Goal: Task Accomplishment & Management: Complete application form

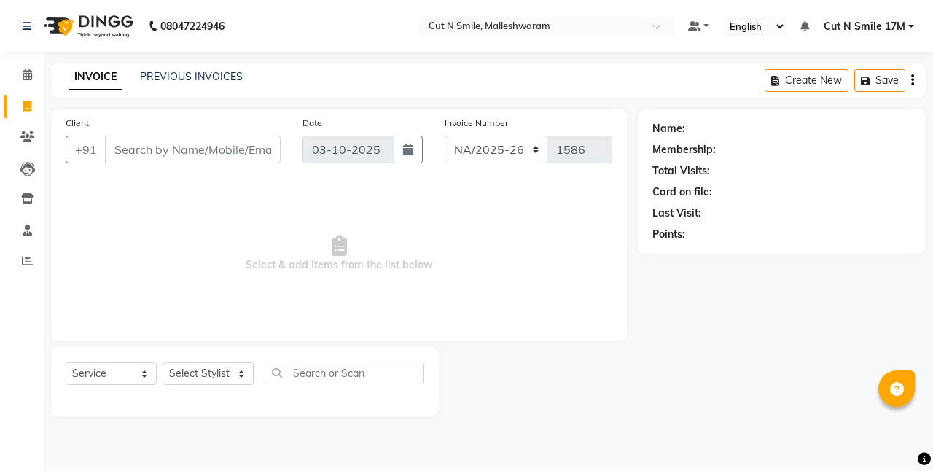
select select "7225"
select select "service"
click at [185, 77] on link "PREVIOUS INVOICES" at bounding box center [191, 76] width 103 height 13
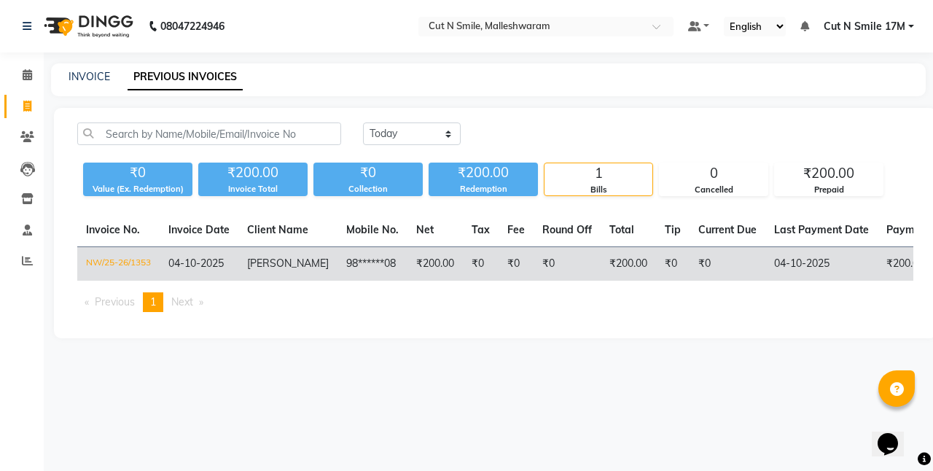
click at [604, 249] on td "₹200.00" at bounding box center [628, 264] width 55 height 34
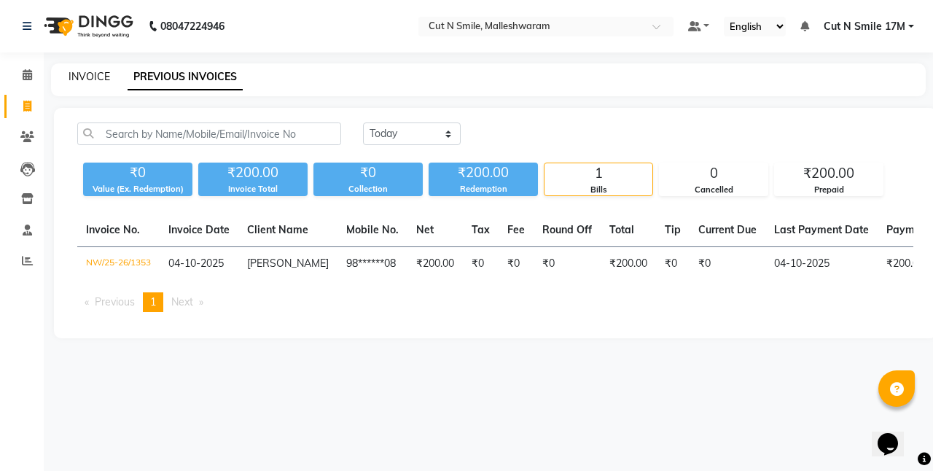
click at [93, 72] on link "INVOICE" at bounding box center [90, 76] width 42 height 13
select select "service"
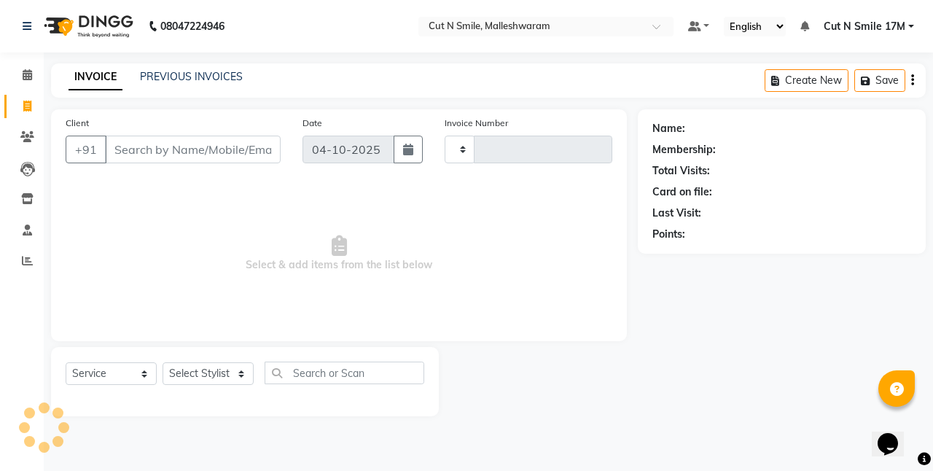
type input "222"
select select "7223"
click at [198, 73] on link "PREVIOUS INVOICES" at bounding box center [191, 76] width 103 height 13
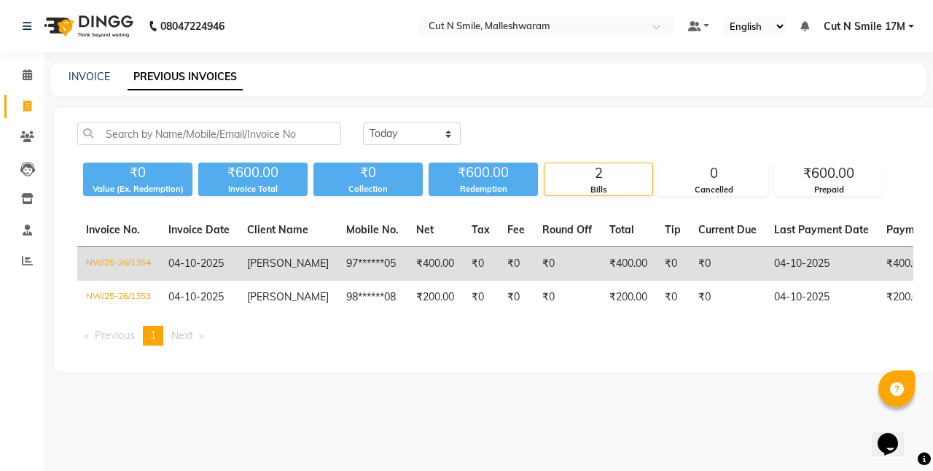
click at [246, 269] on td "[PERSON_NAME]" at bounding box center [287, 264] width 99 height 34
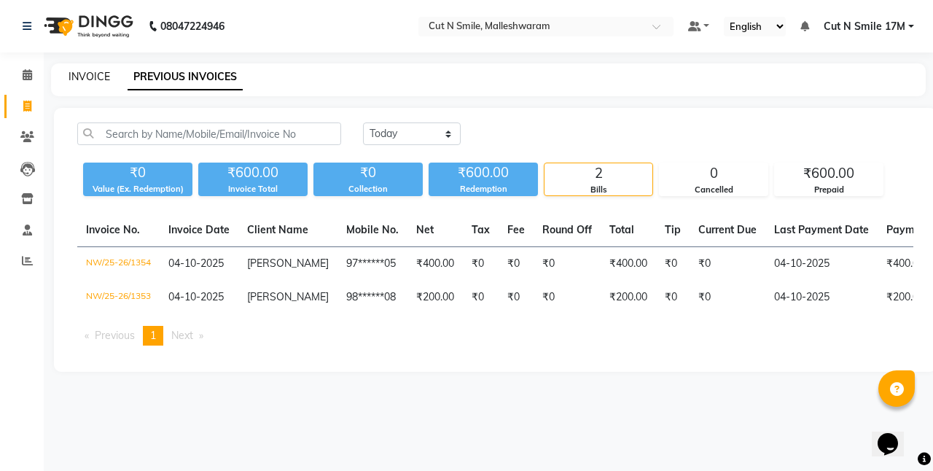
click at [92, 72] on link "INVOICE" at bounding box center [90, 76] width 42 height 13
select select "service"
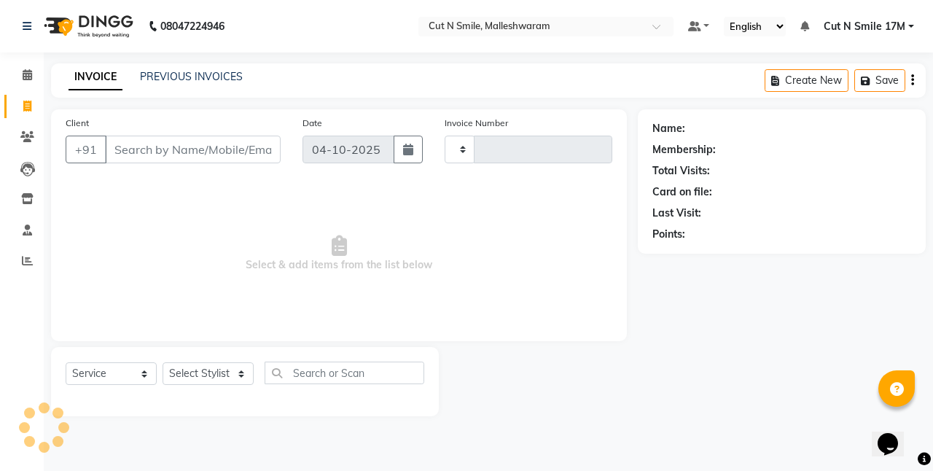
type input "222"
select select "7223"
click at [252, 152] on input "Client" at bounding box center [193, 150] width 176 height 28
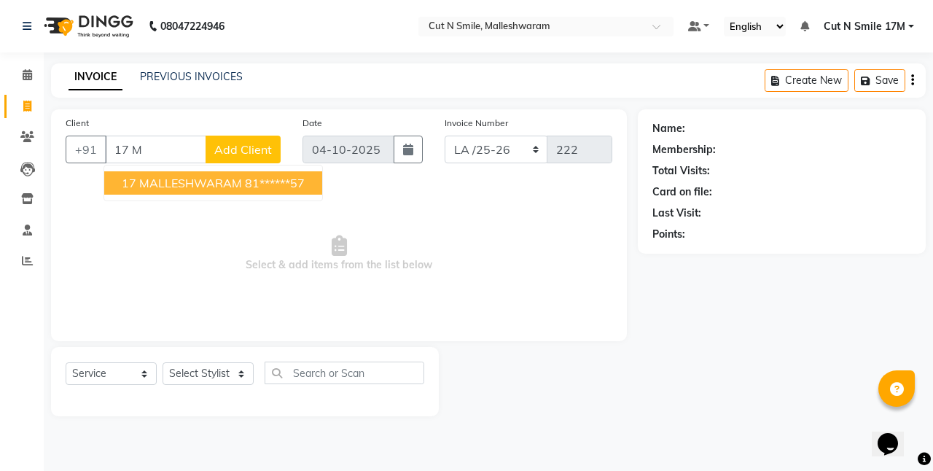
click at [175, 171] on button "17 MALLESHWARAM 81******57" at bounding box center [213, 182] width 218 height 23
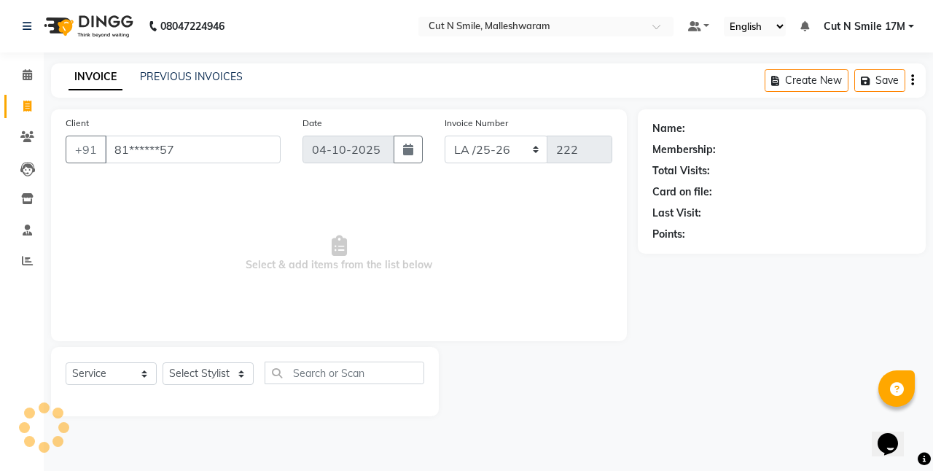
type input "81******57"
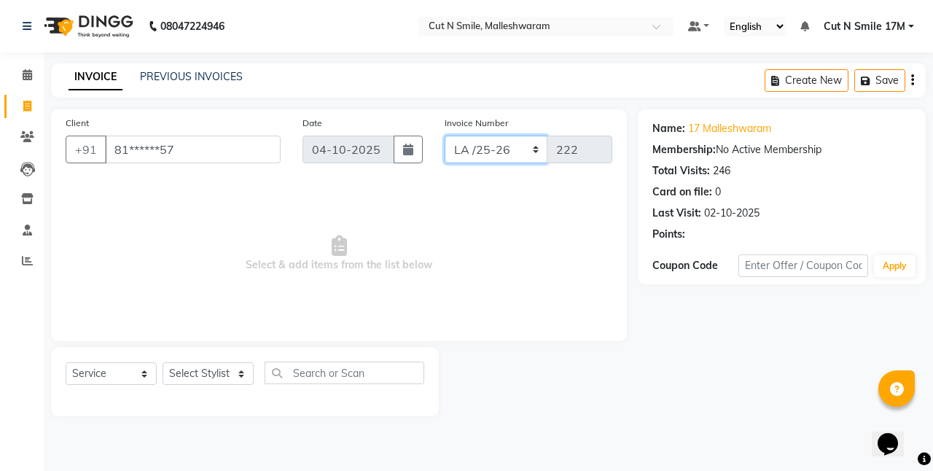
click at [471, 146] on select "NW/25-26 SW/2025-26 NA/2025-26 VN/25-26 LA /25-26" at bounding box center [497, 150] width 104 height 28
select select "7225"
click at [445, 136] on select "NW/25-26 SW/2025-26 NA/2025-26 VN/25-26 LA /25-26" at bounding box center [497, 150] width 104 height 28
type input "1586"
click at [198, 375] on select "Select Stylist [PERSON_NAME] 17M [PERSON_NAME] 9M Ajim 17M [PERSON_NAME] 17M [P…" at bounding box center [208, 373] width 91 height 23
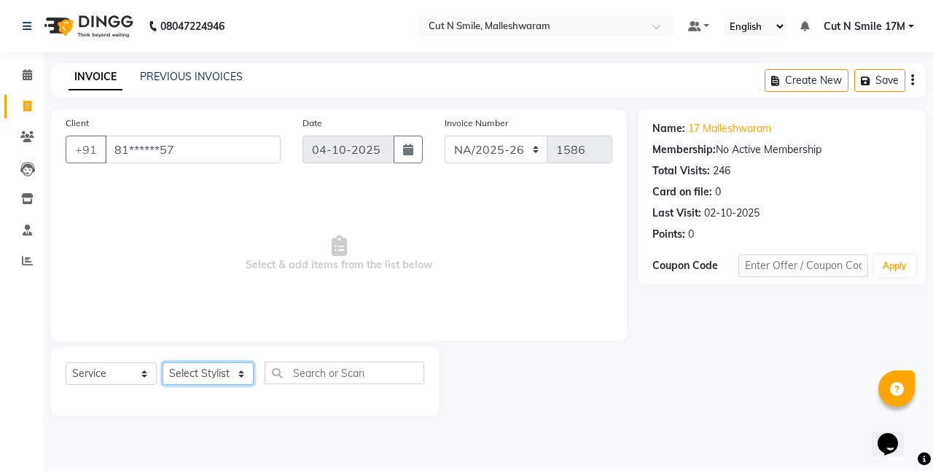
select select "60630"
click at [163, 362] on select "Select Stylist [PERSON_NAME] 17M [PERSON_NAME] 9M Ajim 17M [PERSON_NAME] 17M [P…" at bounding box center [208, 373] width 91 height 23
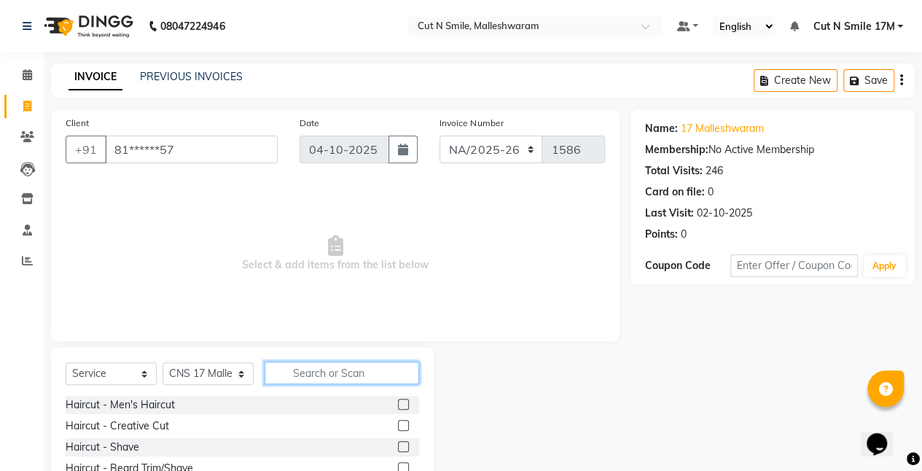
click at [314, 369] on input "text" at bounding box center [342, 373] width 155 height 23
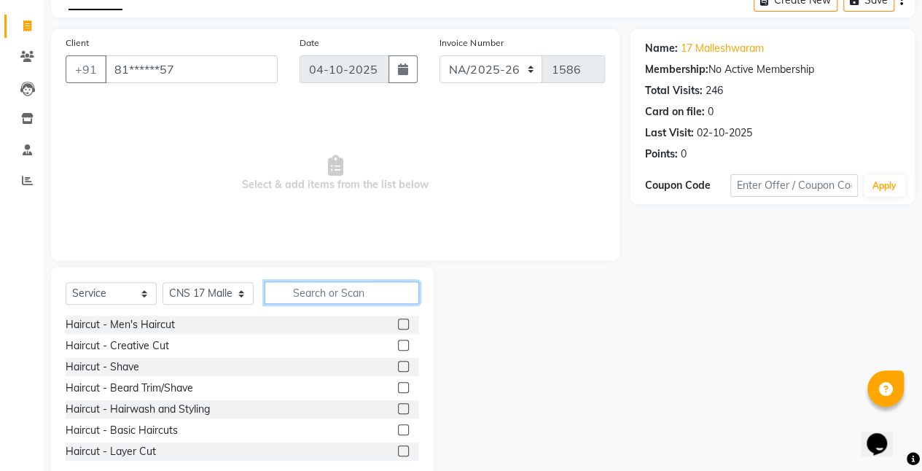
scroll to position [112, 0]
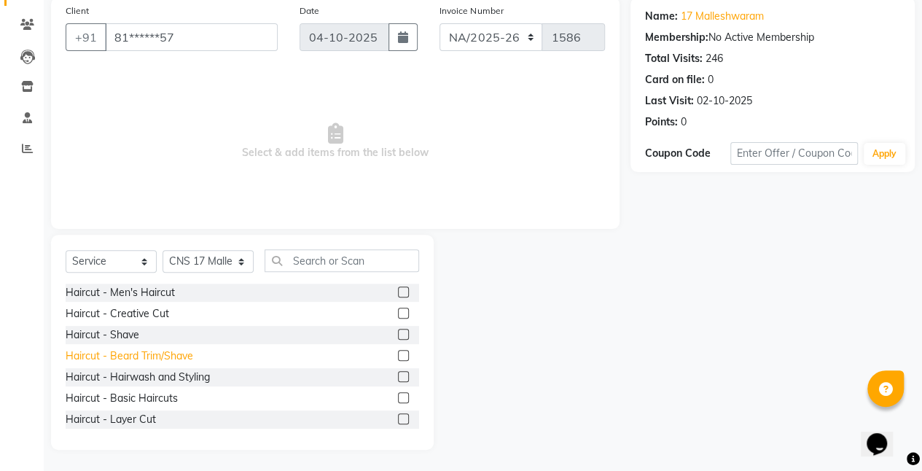
click at [147, 357] on div "Haircut - Beard Trim/Shave" at bounding box center [130, 356] width 128 height 15
checkbox input "false"
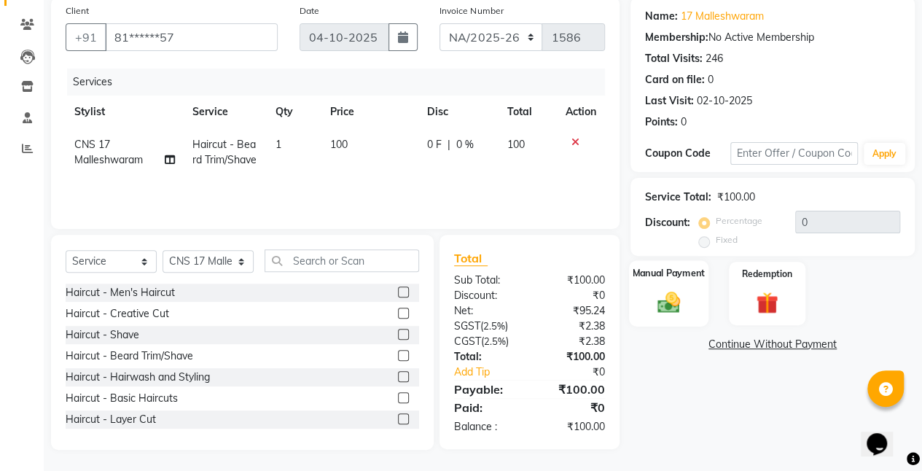
click at [654, 296] on img at bounding box center [668, 302] width 37 height 26
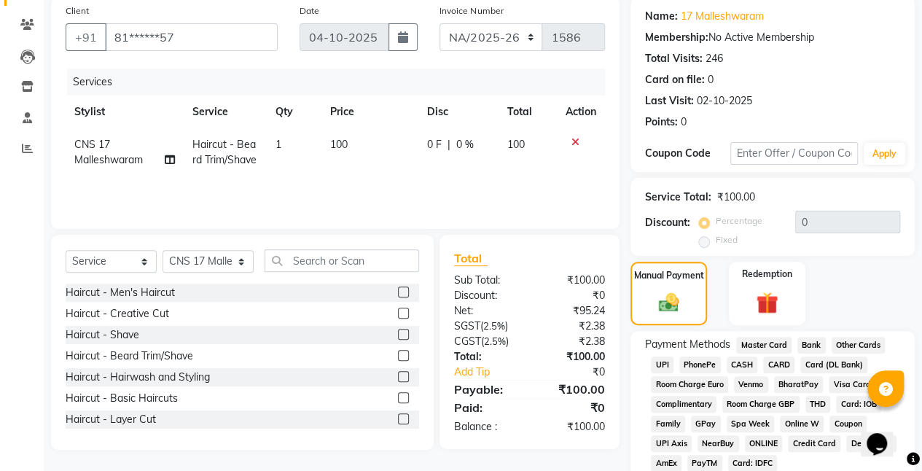
click at [657, 369] on span "UPI" at bounding box center [662, 365] width 23 height 17
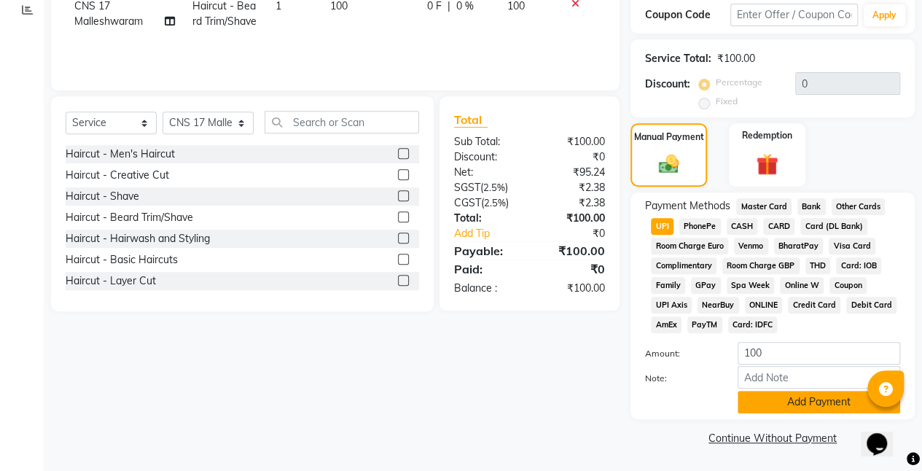
click at [779, 405] on button "Add Payment" at bounding box center [819, 402] width 163 height 23
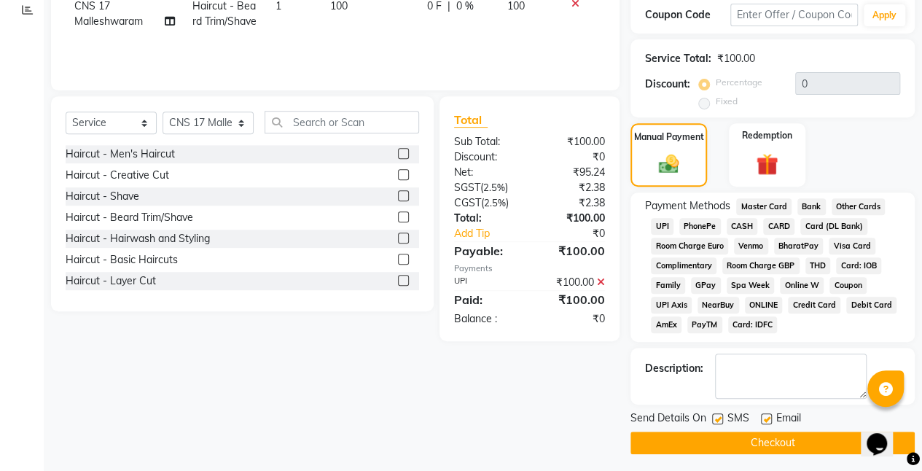
click at [802, 439] on button "Checkout" at bounding box center [773, 443] width 284 height 23
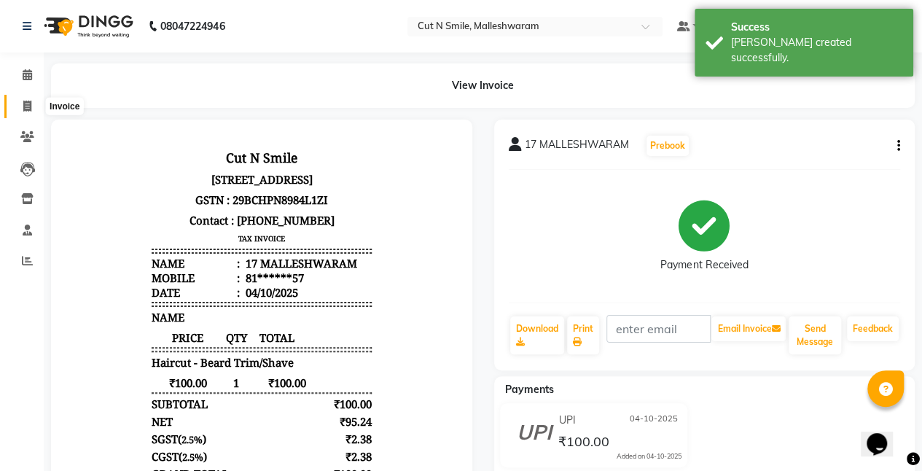
click at [29, 105] on icon at bounding box center [27, 106] width 8 height 11
select select "7223"
select select "service"
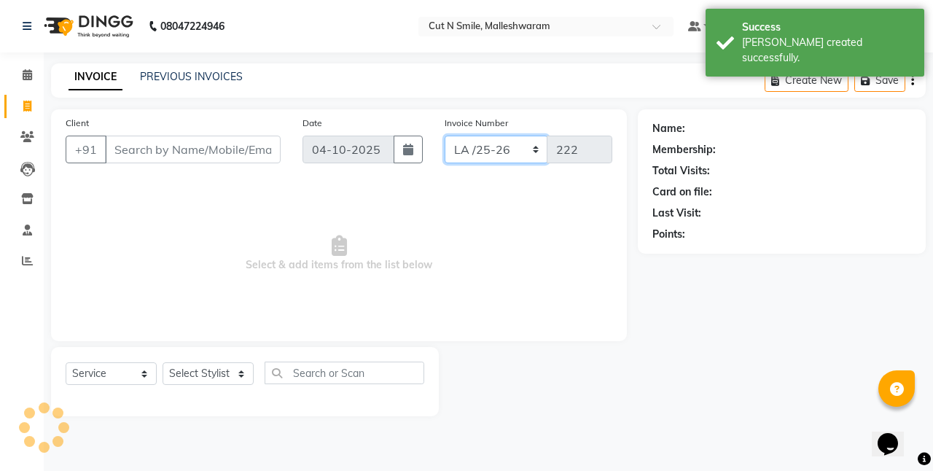
click at [486, 150] on select "NW/25-26 SW/2025-26 NA/2025-26 VN/25-26 LA /25-26" at bounding box center [497, 150] width 104 height 28
select select "7225"
click at [445, 136] on select "NW/25-26 SW/2025-26 NA/2025-26 VN/25-26 LA /25-26" at bounding box center [497, 150] width 104 height 28
type input "1587"
click at [466, 232] on span "Select & add items from the list below" at bounding box center [339, 254] width 547 height 146
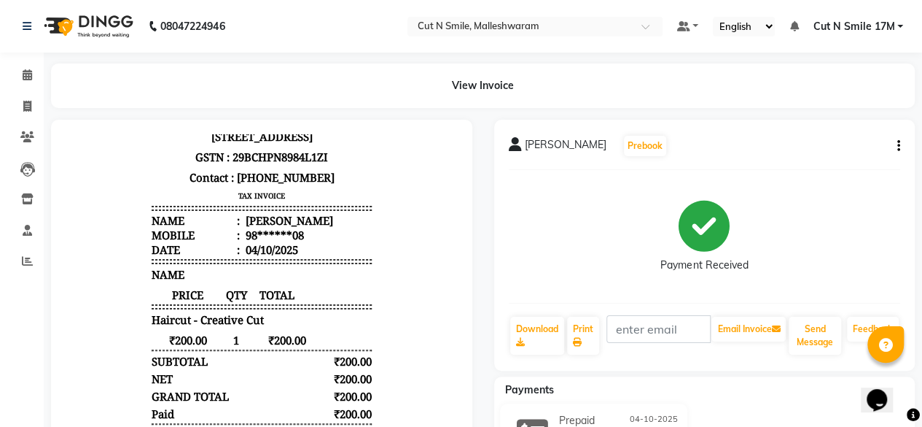
scroll to position [60, 0]
click at [586, 327] on link "Print" at bounding box center [583, 335] width 32 height 38
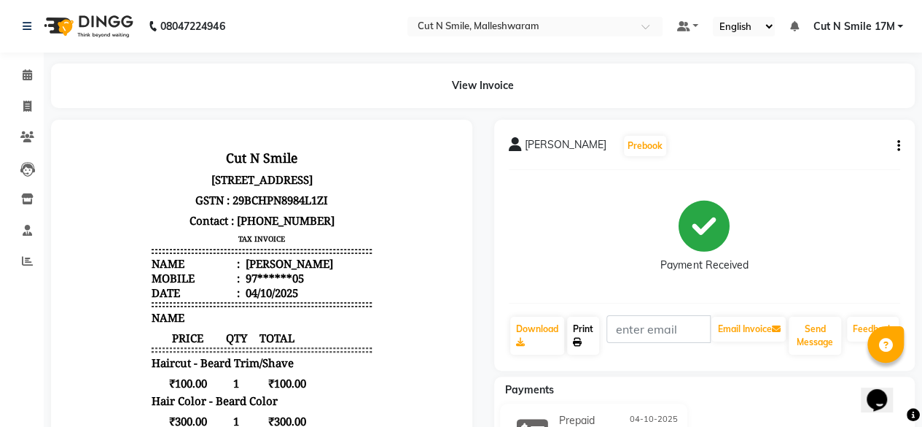
click at [577, 336] on link "Print" at bounding box center [583, 335] width 32 height 38
